Goal: Information Seeking & Learning: Find specific fact

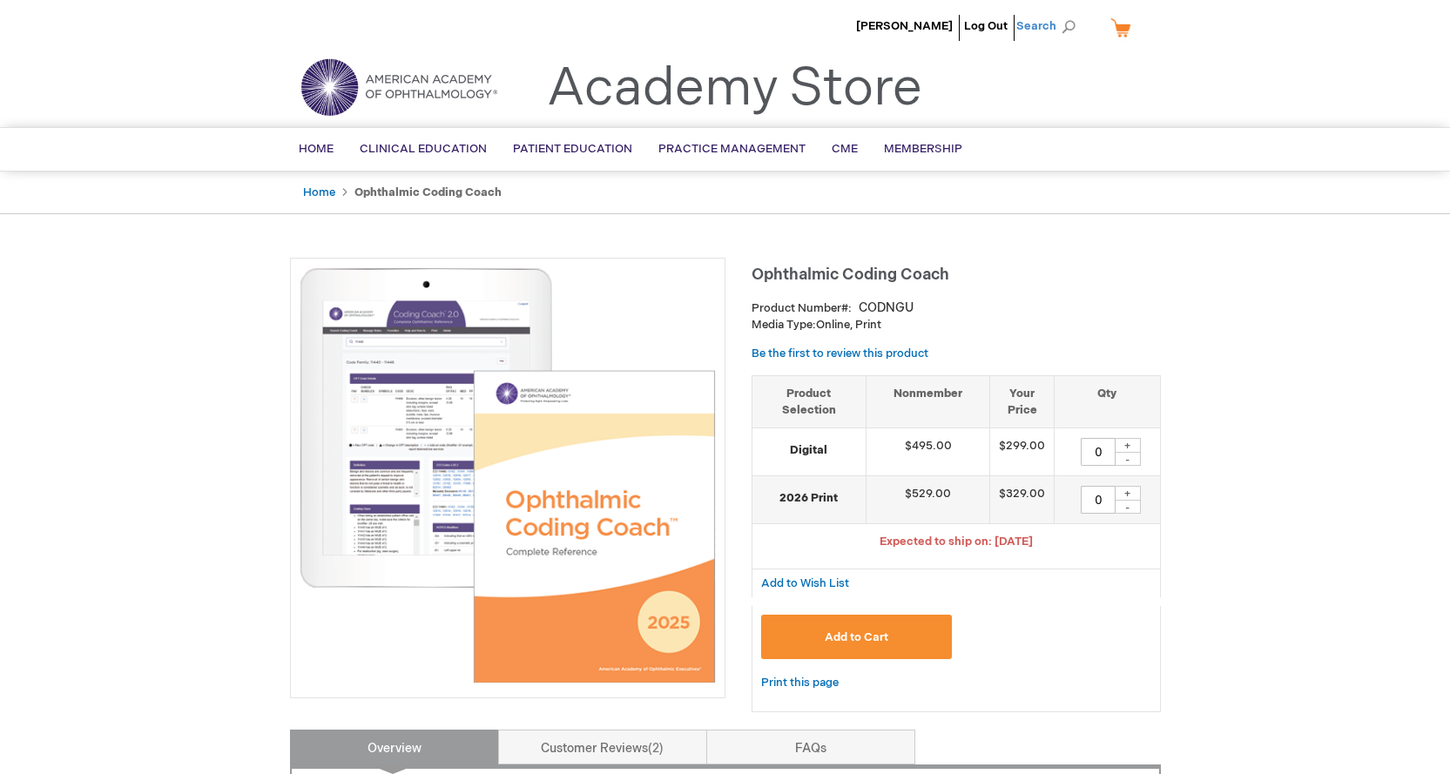
click at [1068, 26] on span "Search" at bounding box center [1050, 26] width 66 height 35
click at [920, 80] on link "Questions" at bounding box center [915, 79] width 55 height 17
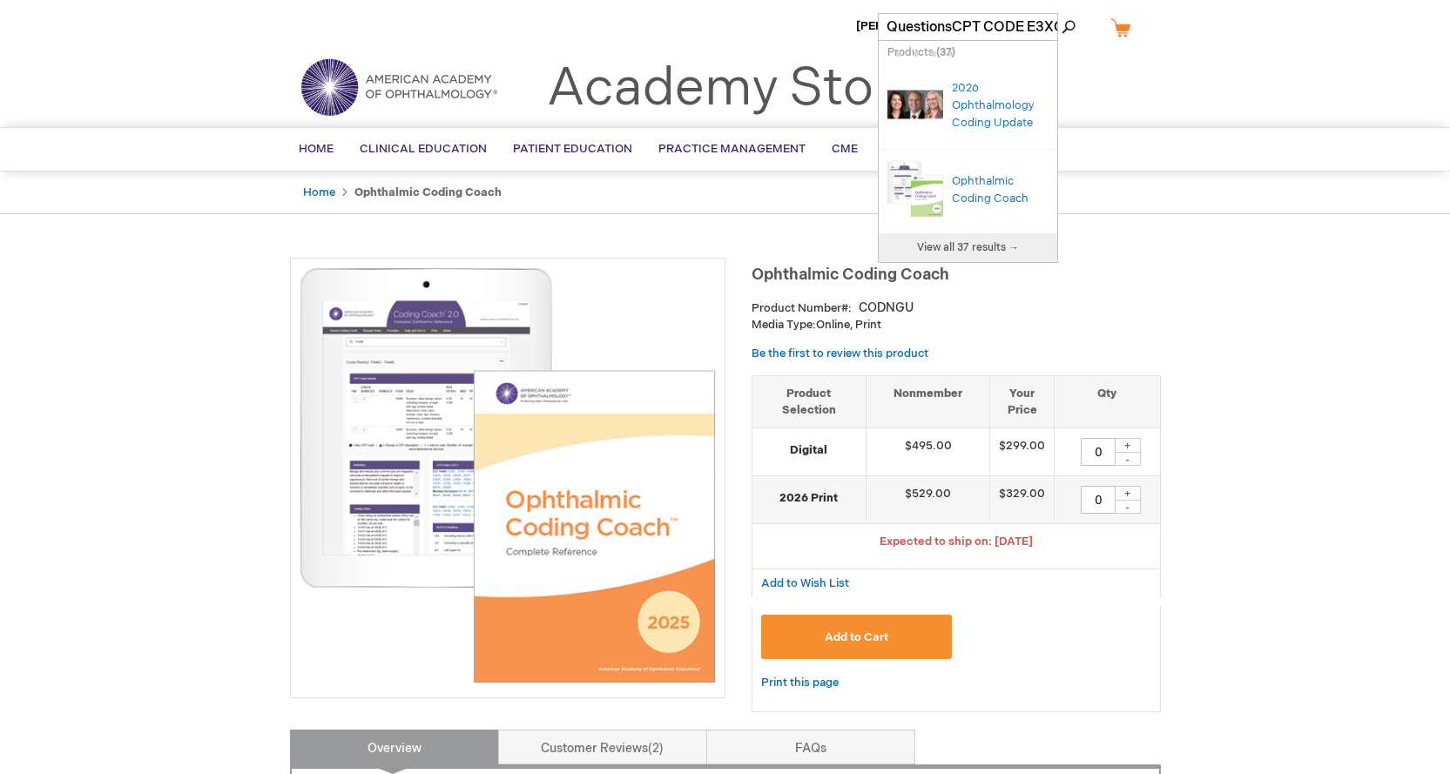
click at [1070, 28] on button "Search" at bounding box center [1069, 27] width 14 height 28
click at [1068, 24] on button "Search" at bounding box center [1069, 27] width 14 height 28
click at [956, 24] on input "QuestionsCPT CODE E3XCISION ORBITAL NEOPLASM" at bounding box center [968, 27] width 180 height 28
type input "Questions CPT CODE E3XCISION ORBITAL NEOPLASM"
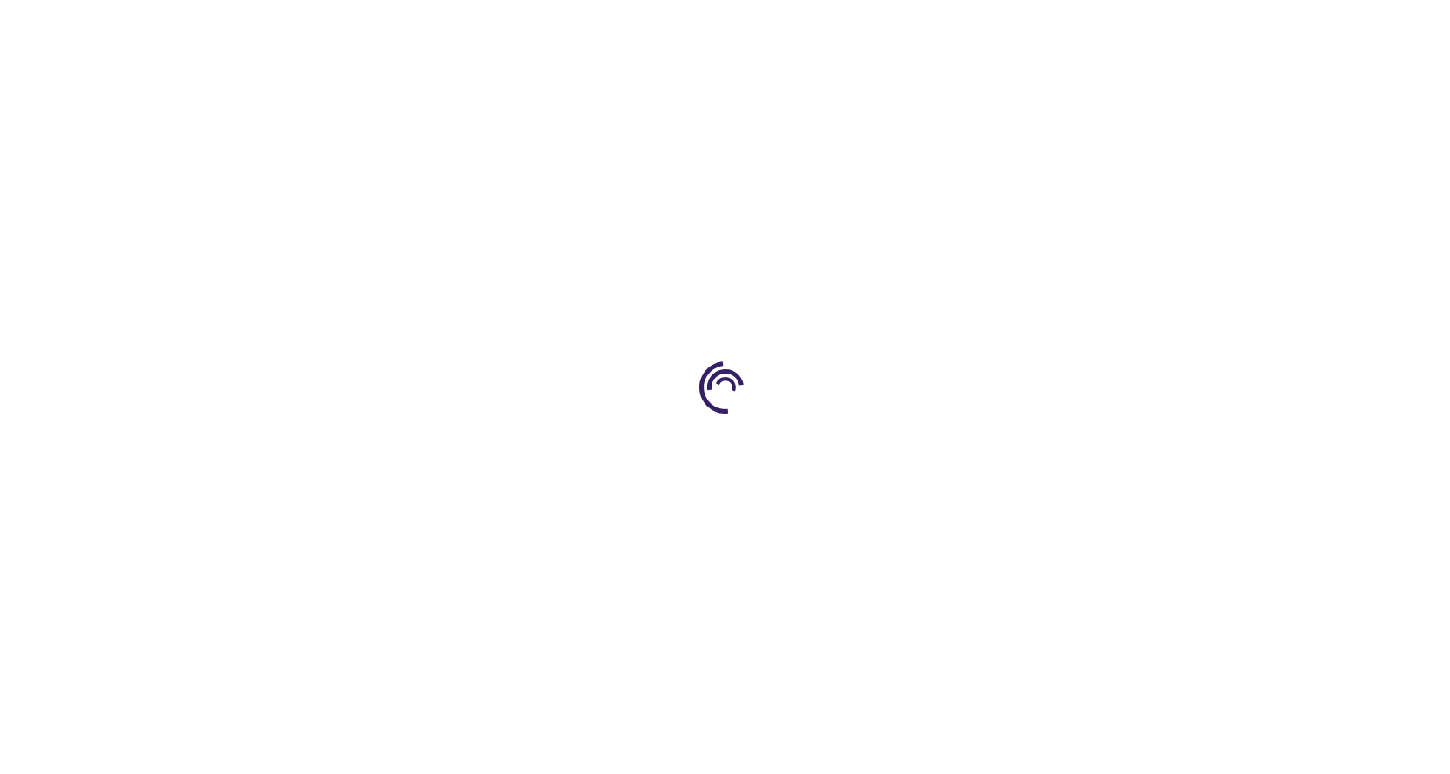
type input "0"
